Goal: Task Accomplishment & Management: Manage account settings

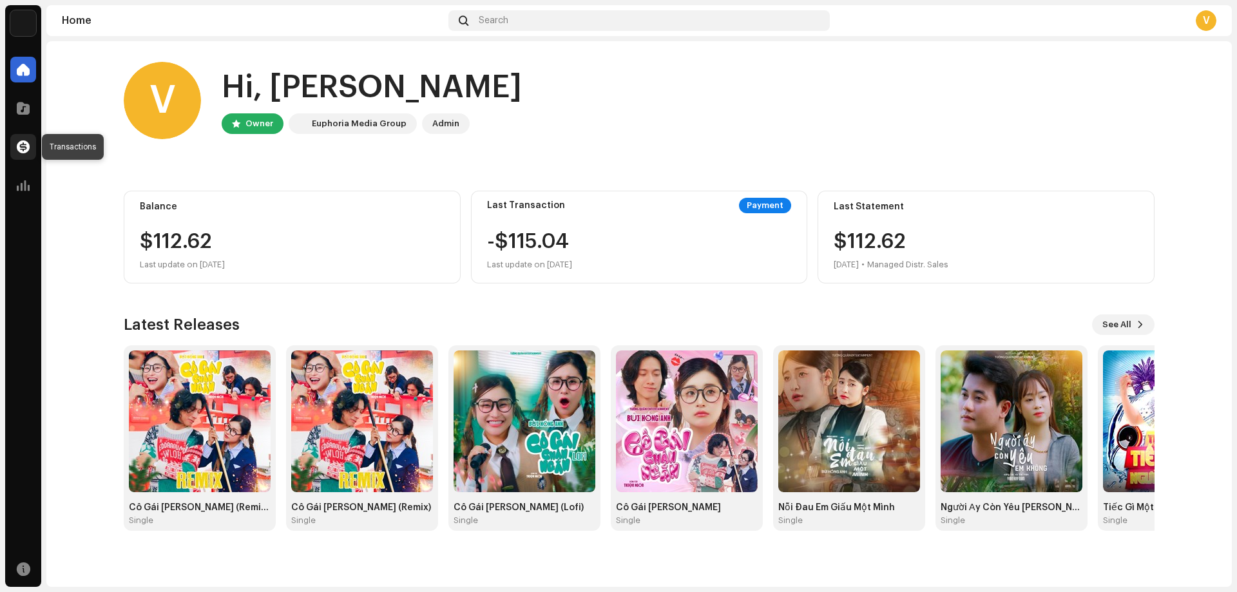
click at [21, 148] on span at bounding box center [23, 147] width 13 height 10
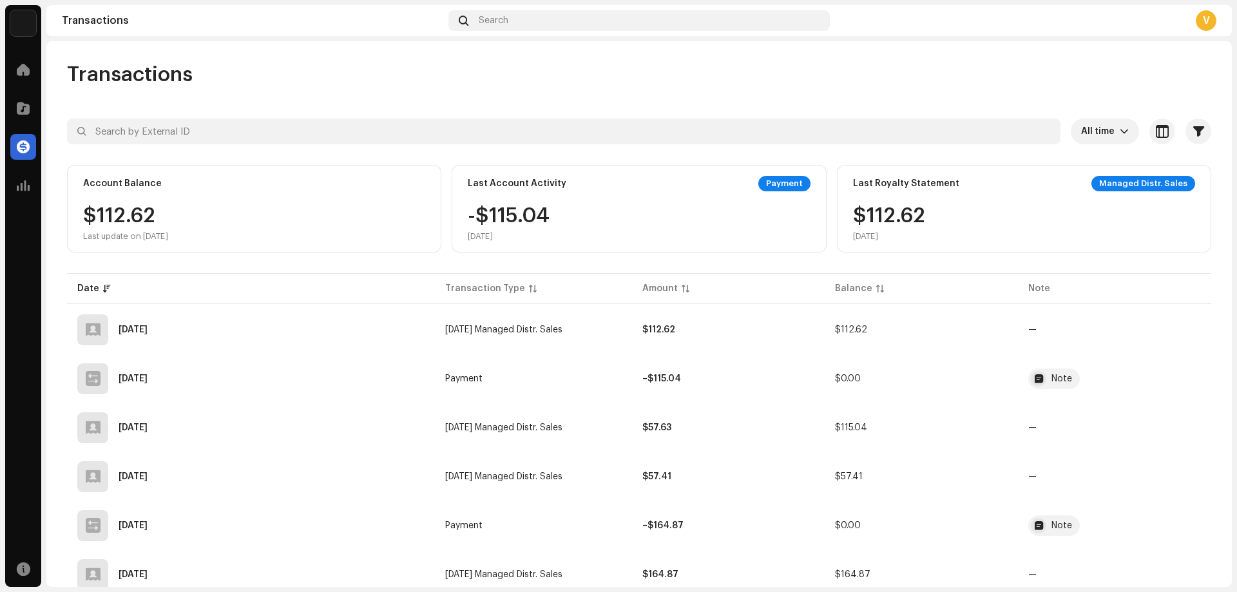
click at [30, 29] on img at bounding box center [23, 23] width 26 height 26
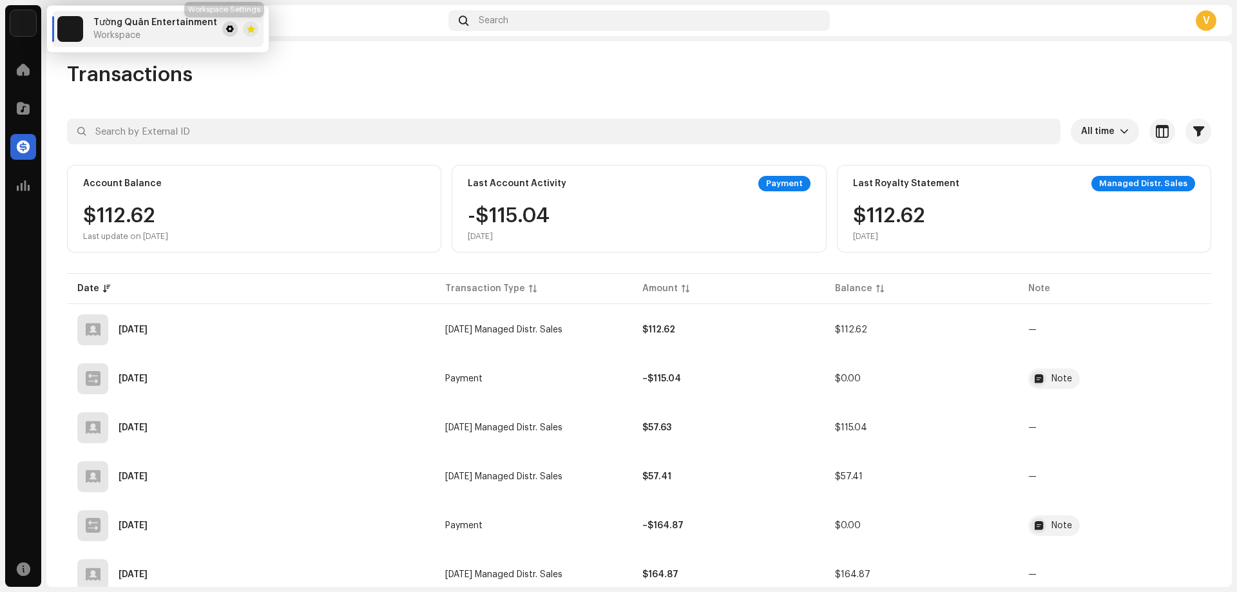
click at [226, 28] on span at bounding box center [230, 29] width 8 height 10
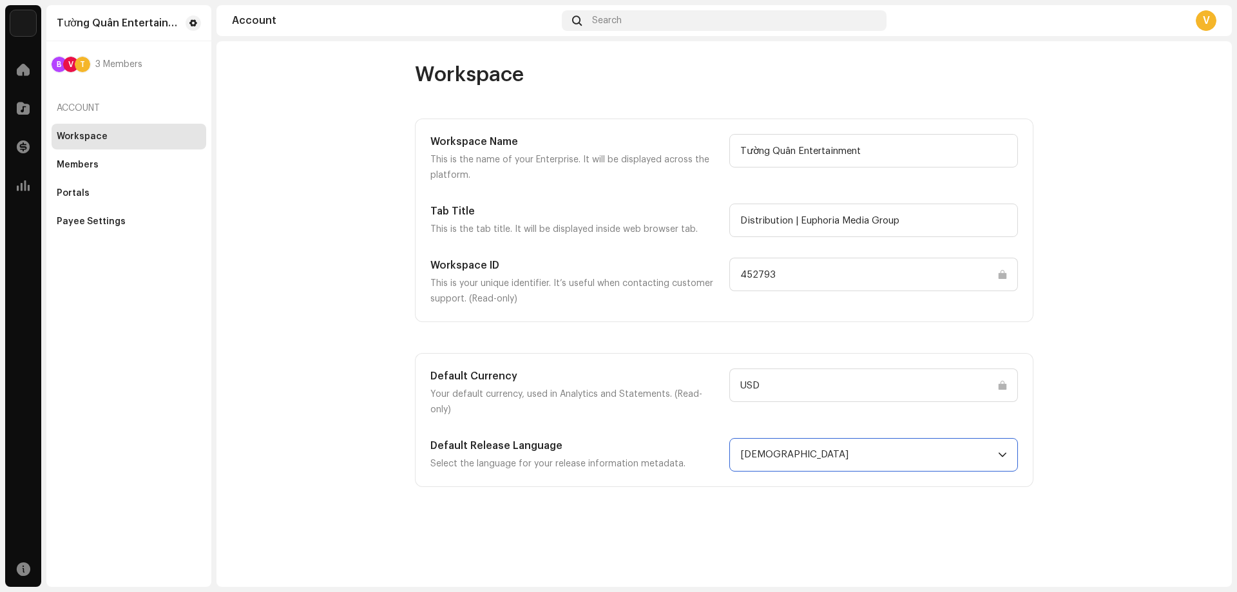
click at [872, 445] on span "[DEMOGRAPHIC_DATA]" at bounding box center [869, 455] width 258 height 32
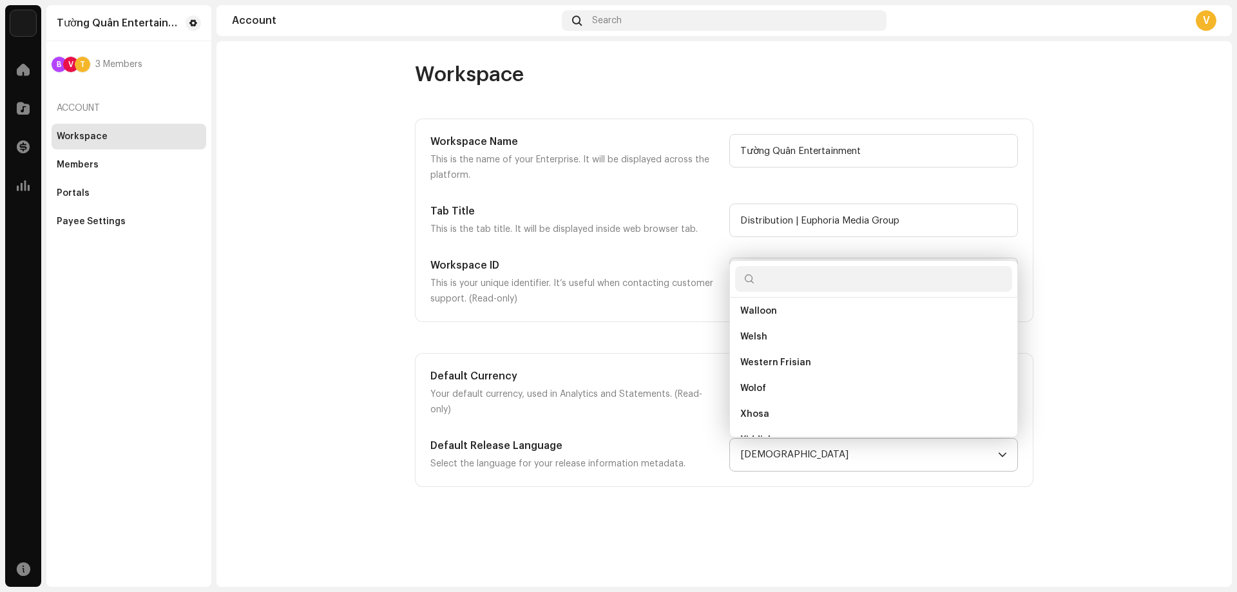
scroll to position [4776, 0]
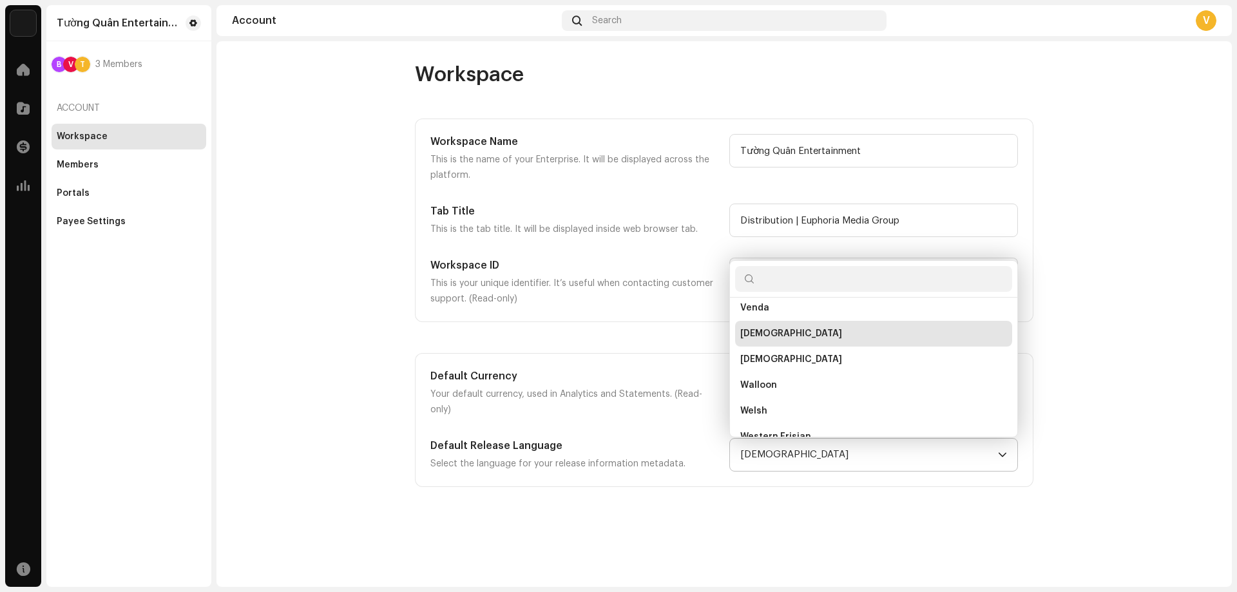
click at [794, 322] on li "[DEMOGRAPHIC_DATA]" at bounding box center [873, 334] width 277 height 26
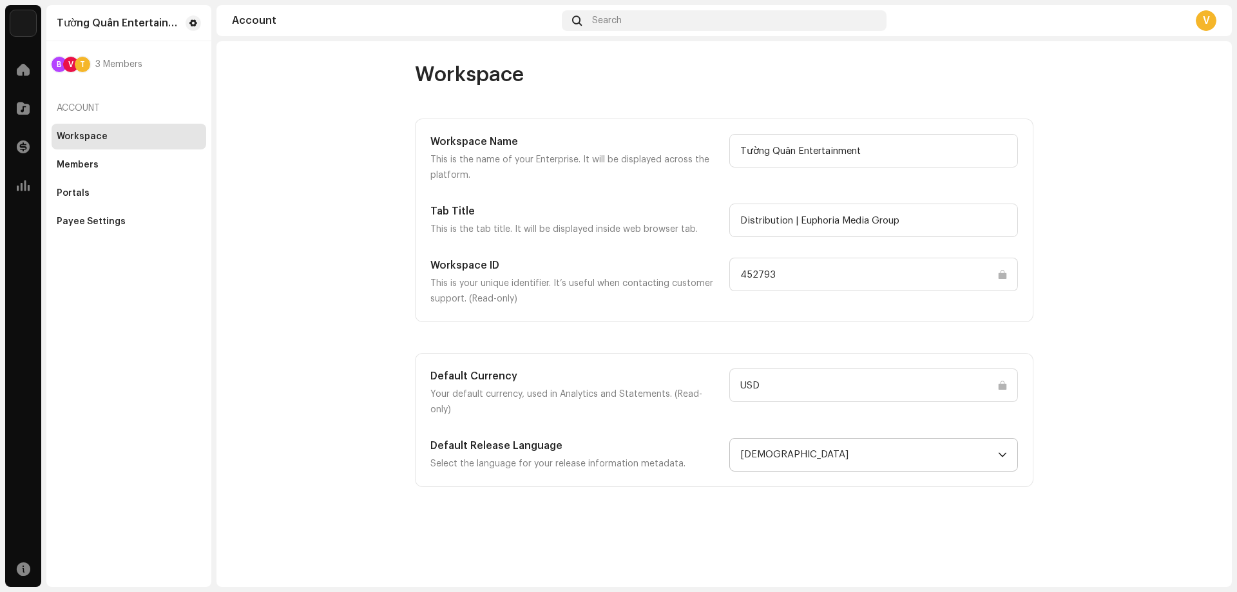
click at [225, 325] on account-workspace "Workspace Workspace Name This is the name of your Enterprise. It will be displa…" at bounding box center [725, 274] width 1016 height 425
click at [53, 162] on div "Members" at bounding box center [129, 165] width 155 height 26
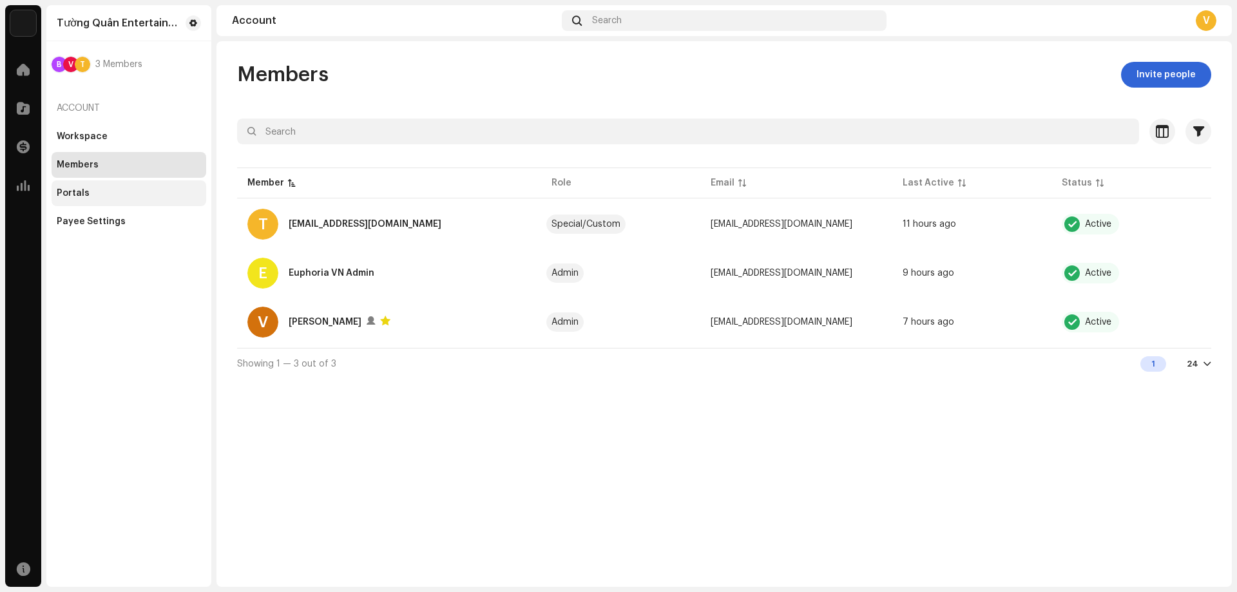
click at [71, 199] on div "Portals" at bounding box center [129, 193] width 155 height 26
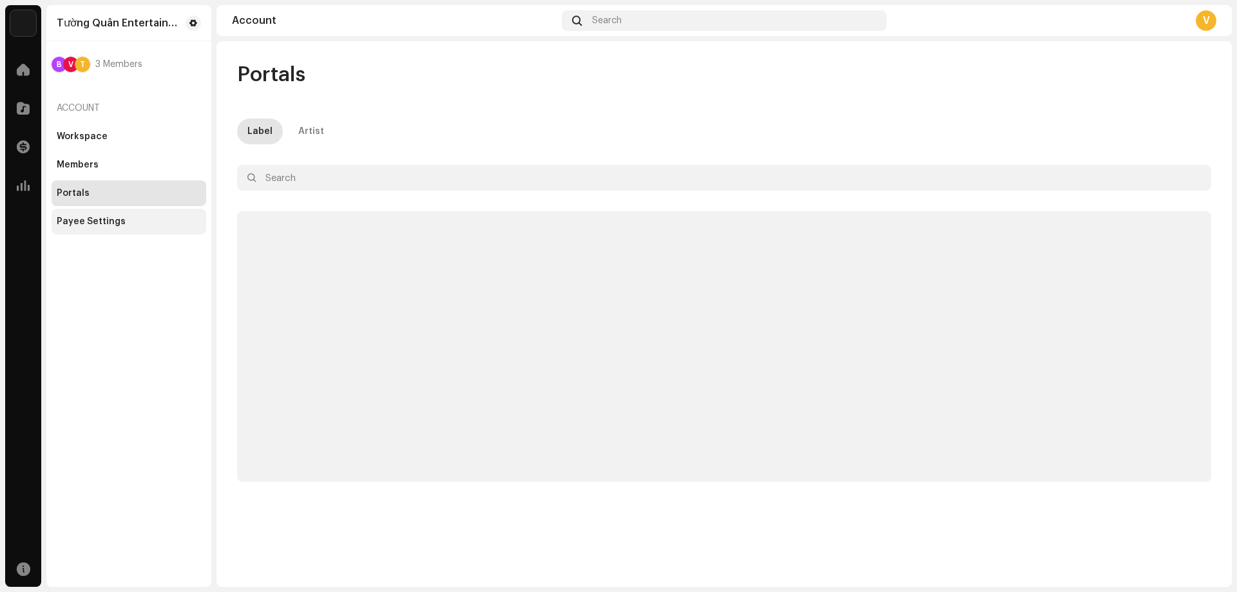
click at [90, 227] on div "Payee Settings" at bounding box center [129, 222] width 155 height 26
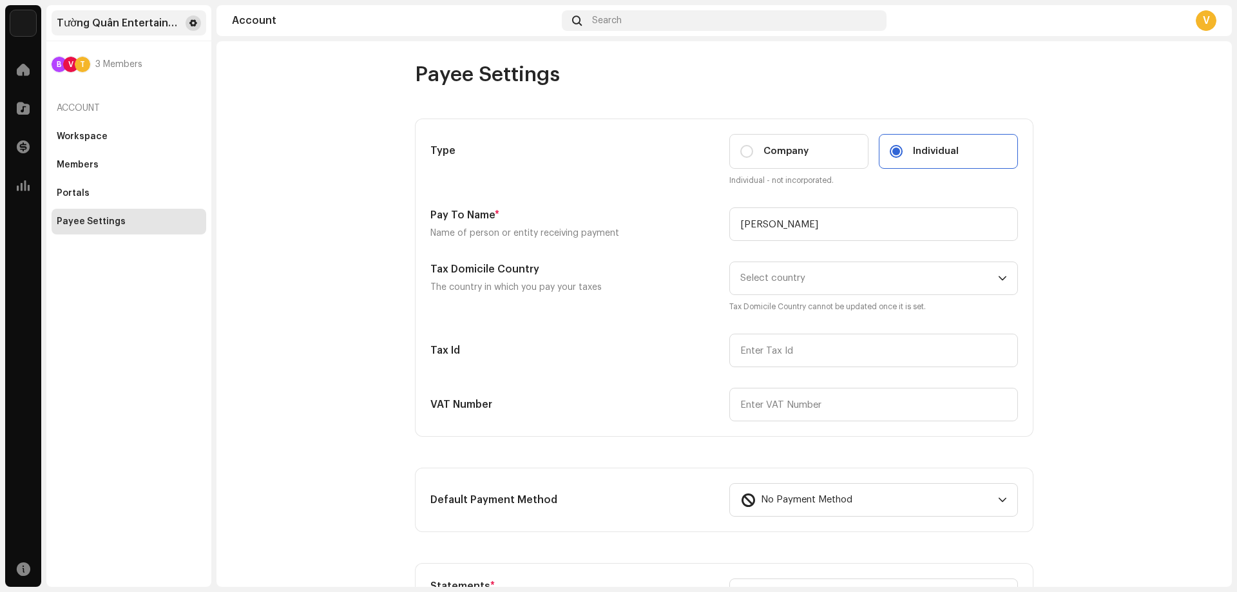
click at [193, 21] on span at bounding box center [193, 23] width 8 height 10
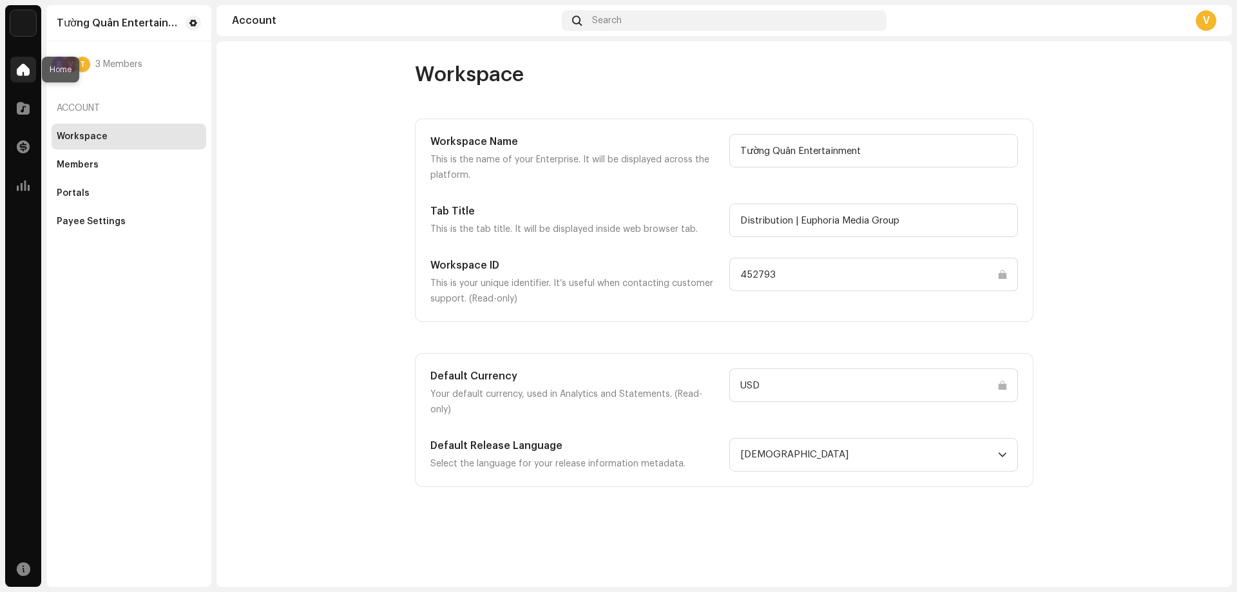
click at [27, 67] on span at bounding box center [23, 69] width 13 height 10
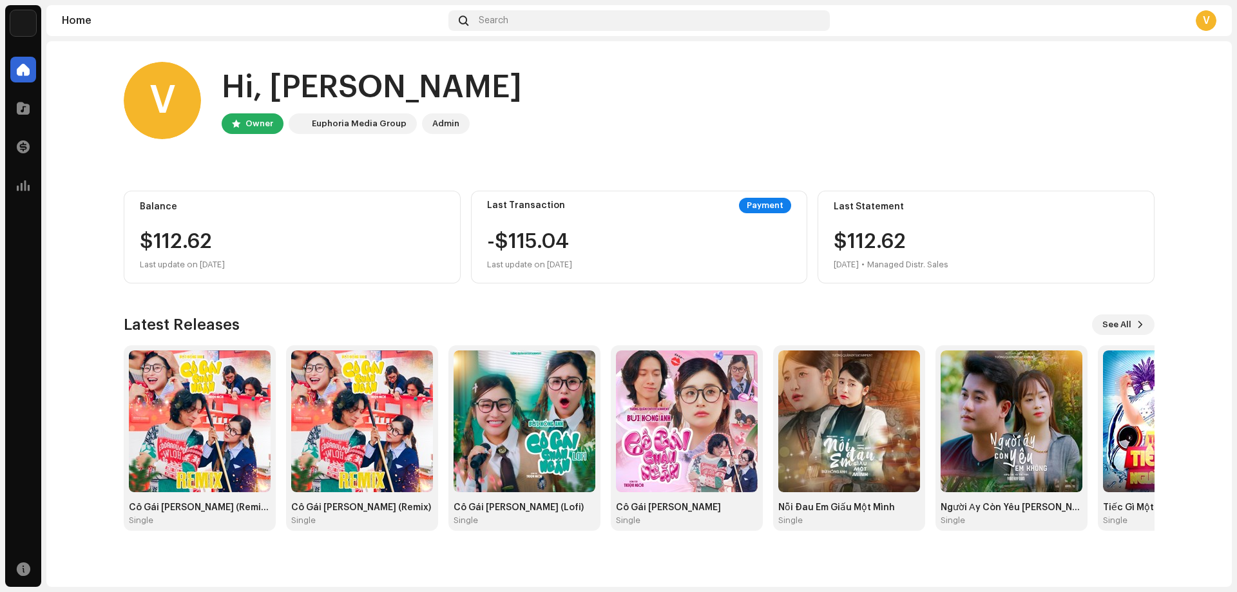
click at [1200, 28] on div "V" at bounding box center [1206, 20] width 21 height 21
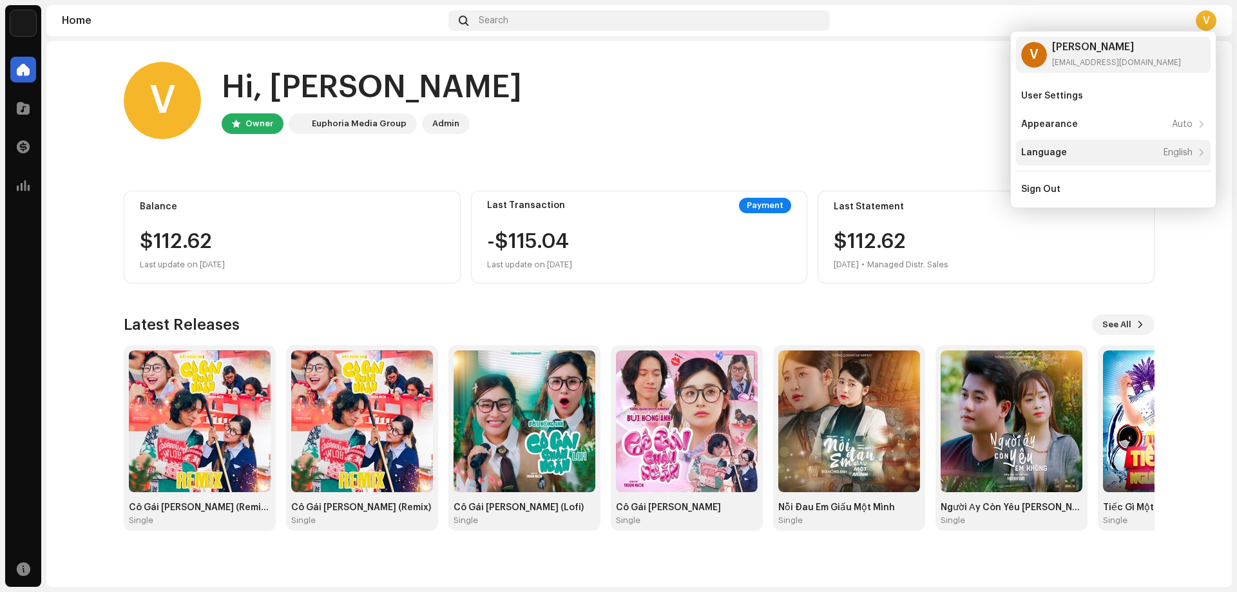
click at [1195, 155] on div "Language English" at bounding box center [1113, 153] width 195 height 26
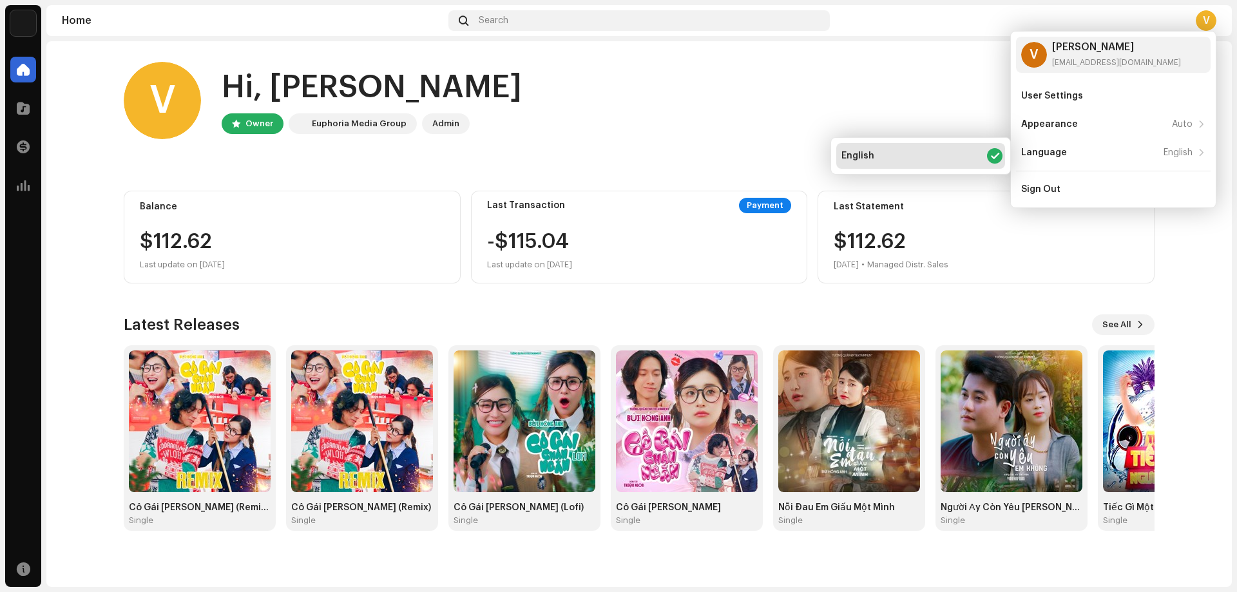
click at [888, 83] on div "V Hi, [PERSON_NAME] Owner Euphoria Media Group Admin" at bounding box center [639, 100] width 1031 height 77
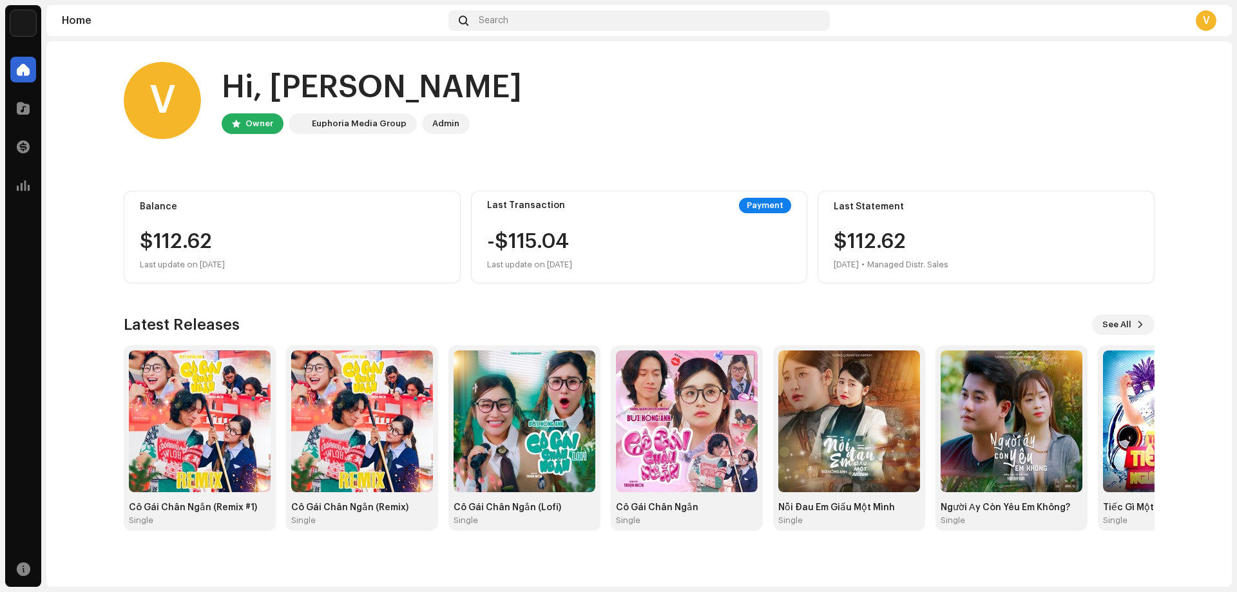
click at [1188, 262] on home-home "V Hi, Vũ Owner Euphoria Media Group Admin Balance $112.62 Last update on Oct 10…" at bounding box center [639, 296] width 1186 height 510
click at [1197, 20] on div "V" at bounding box center [1206, 20] width 21 height 21
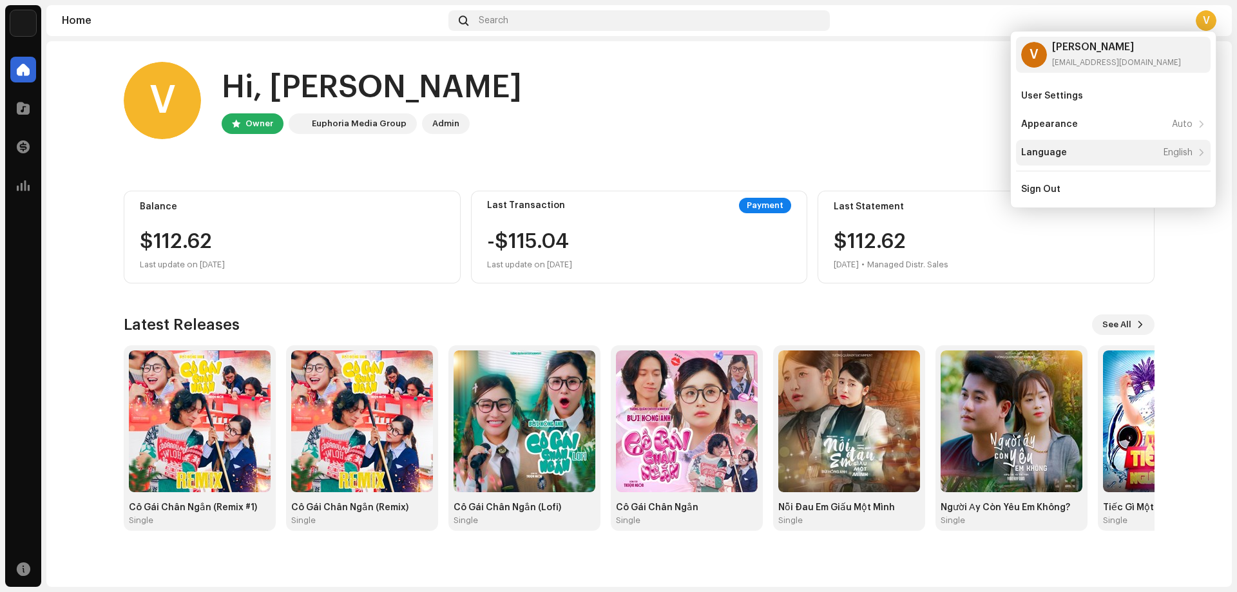
click at [1173, 146] on div "Language English" at bounding box center [1113, 153] width 195 height 26
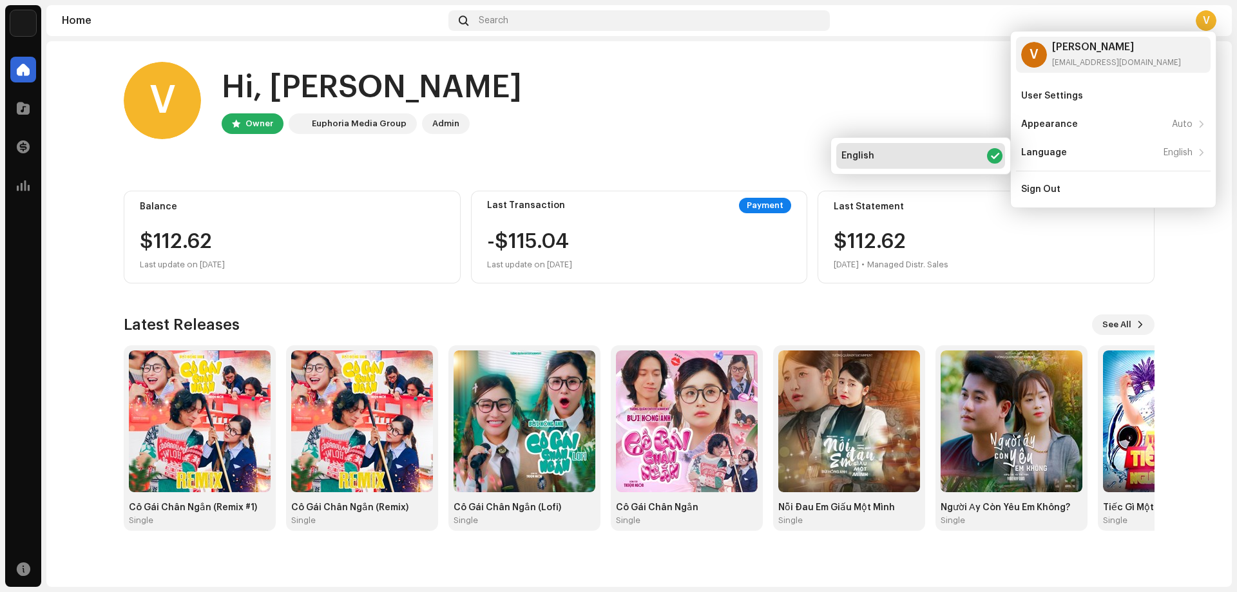
click at [1180, 257] on home-home "V Hi, Vũ Owner Euphoria Media Group Admin Balance $112.62 Last update on Oct 10…" at bounding box center [639, 296] width 1186 height 510
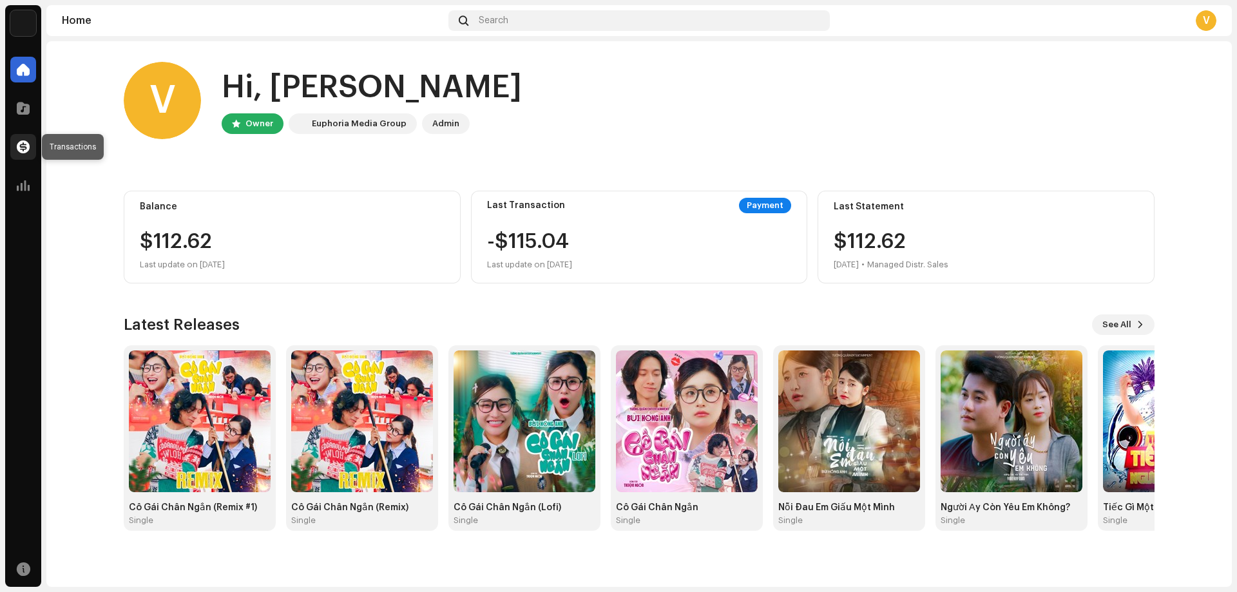
click at [24, 149] on span at bounding box center [23, 147] width 13 height 10
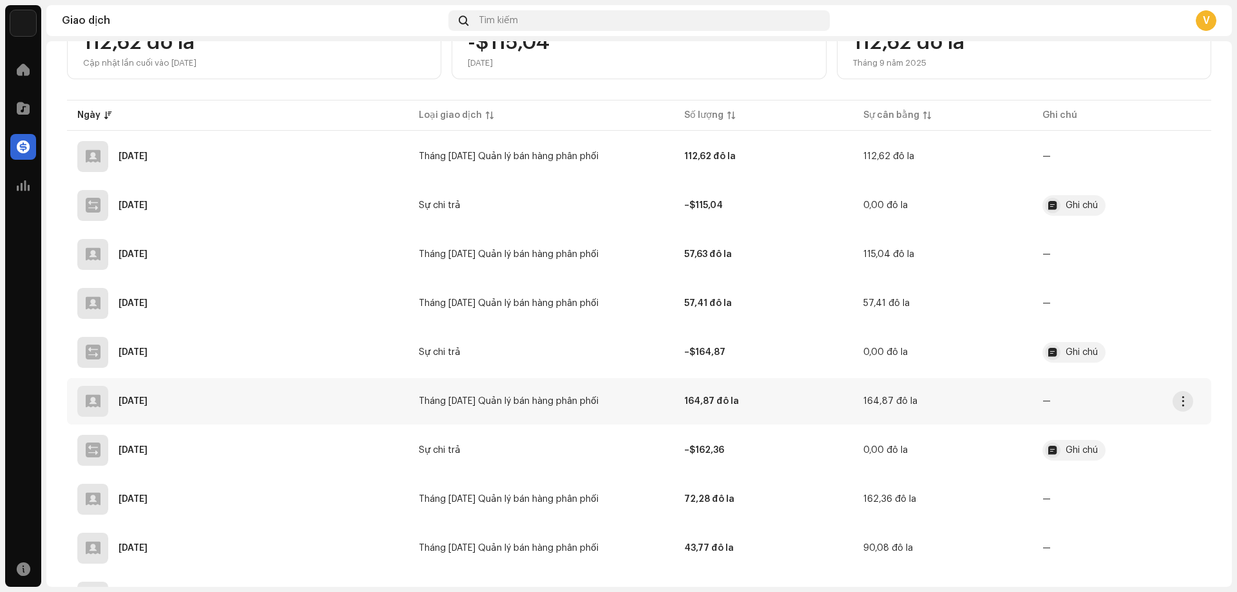
scroll to position [193, 0]
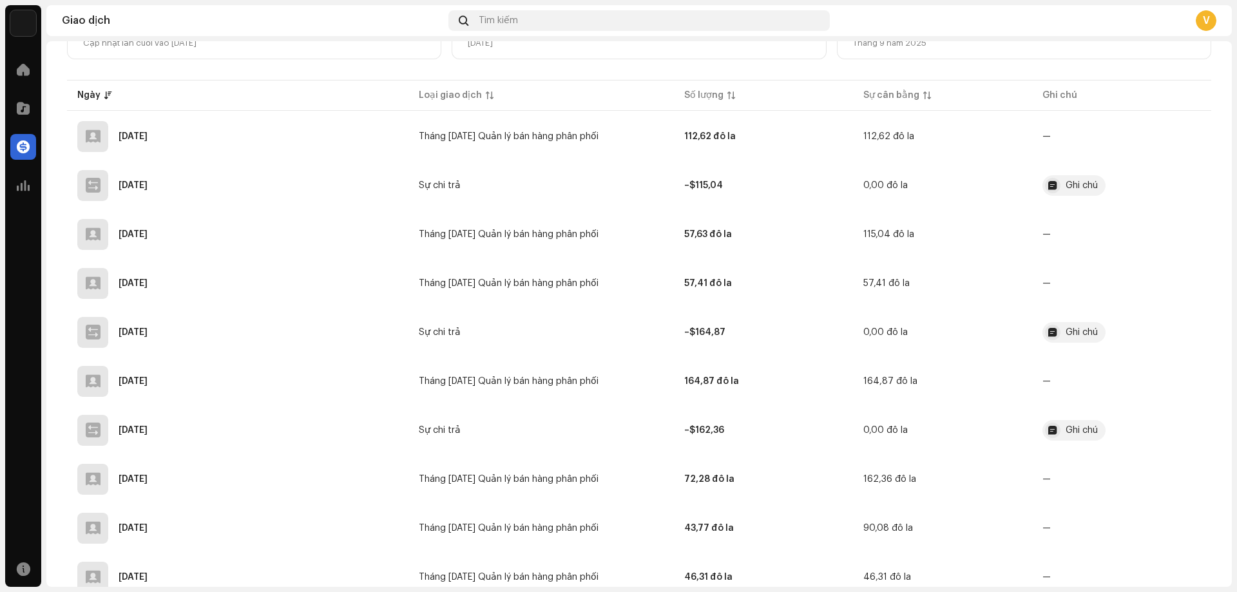
click at [1217, 21] on div "Giao dịch Tìm kiếm V" at bounding box center [639, 20] width 1186 height 31
click at [1208, 21] on font "V" at bounding box center [1206, 20] width 7 height 10
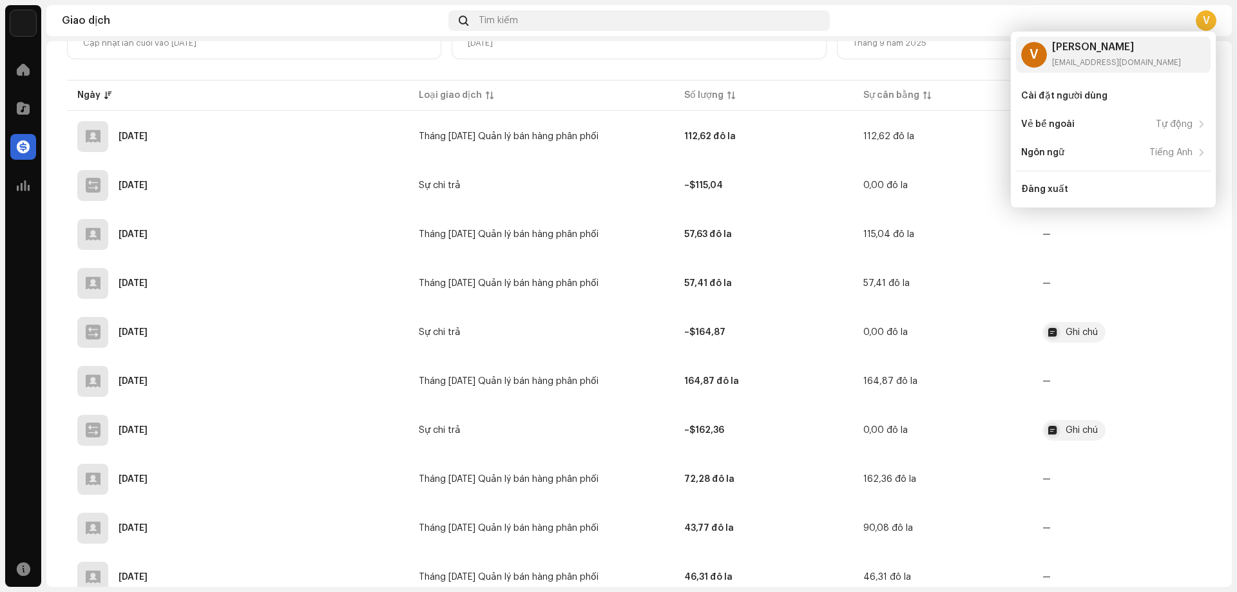
click at [1208, 21] on font "V" at bounding box center [1206, 20] width 7 height 10
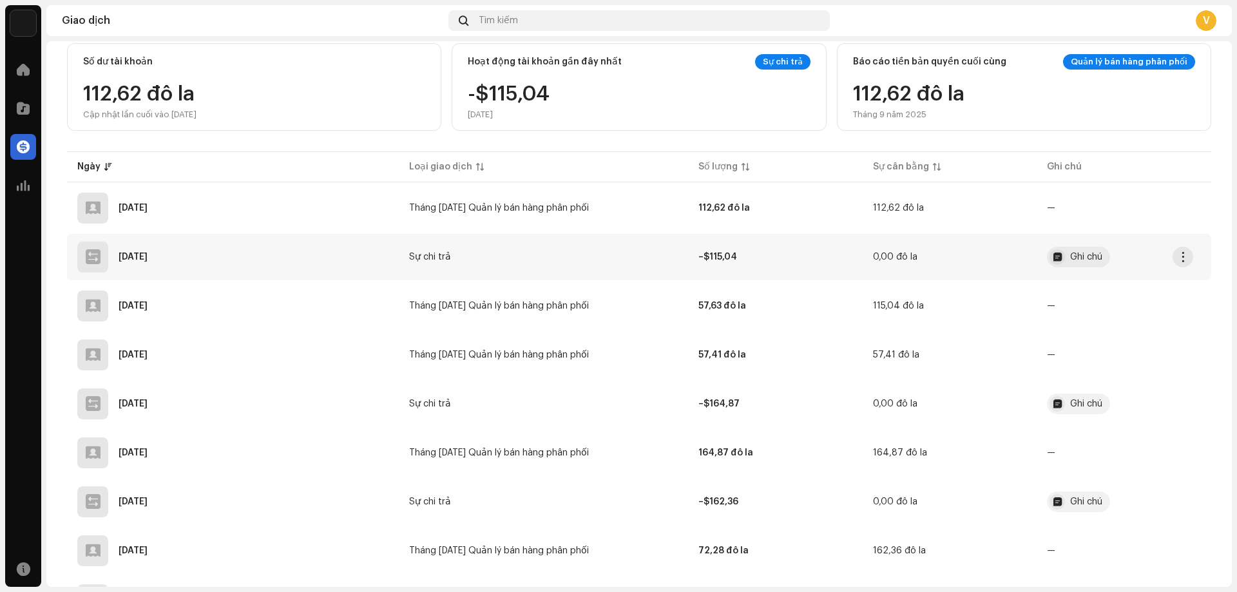
scroll to position [0, 0]
